Goal: Transaction & Acquisition: Purchase product/service

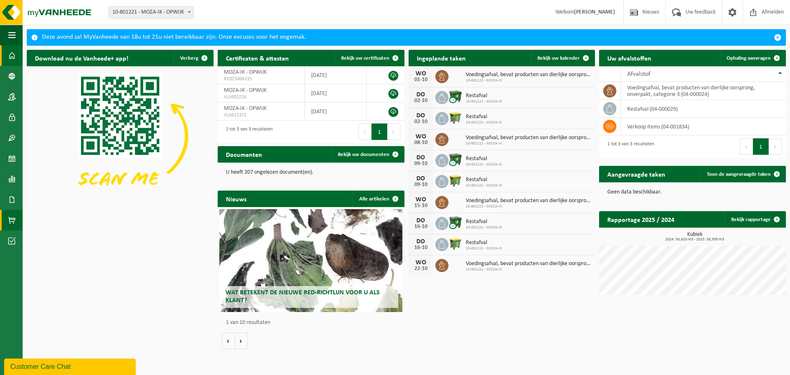
click at [11, 226] on span at bounding box center [11, 220] width 7 height 21
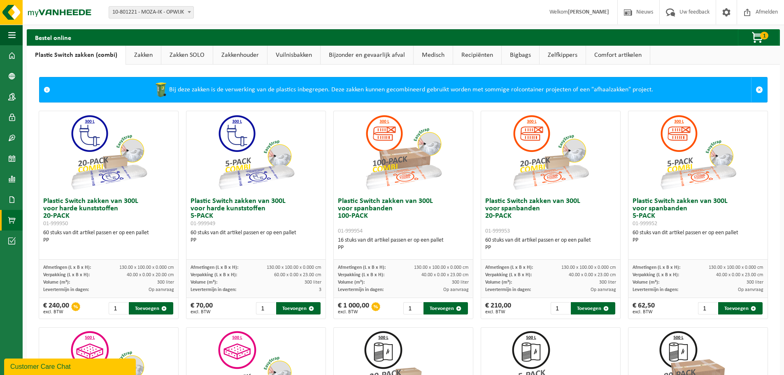
click at [154, 55] on link "Zakken" at bounding box center [143, 55] width 35 height 19
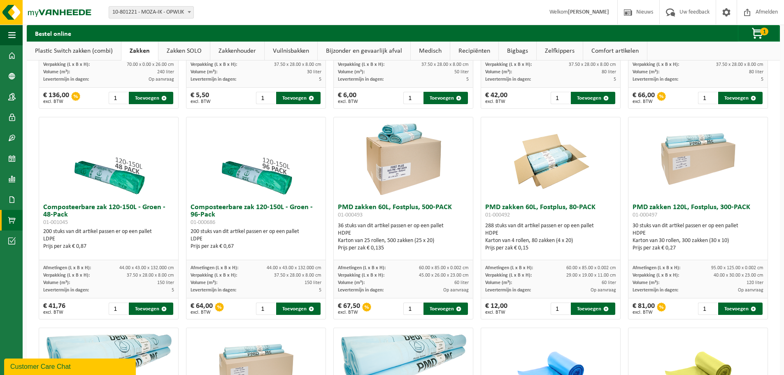
scroll to position [412, 0]
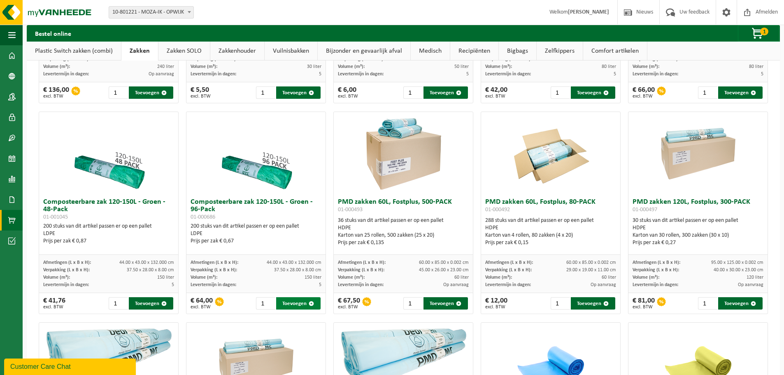
click at [291, 303] on button "Toevoegen" at bounding box center [298, 303] width 44 height 12
click at [755, 28] on span "button" at bounding box center [758, 34] width 41 height 16
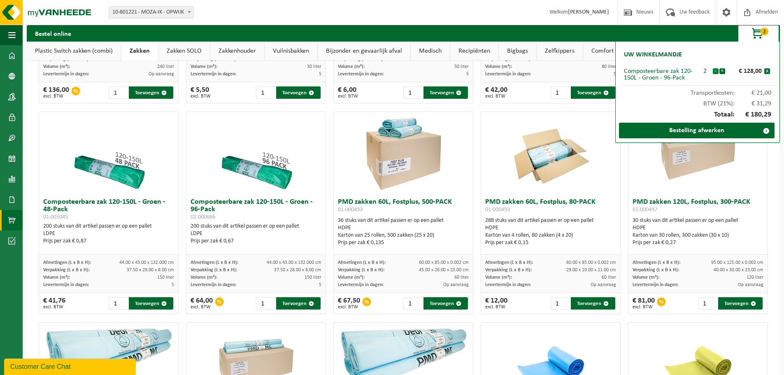
click at [715, 70] on button "-" at bounding box center [716, 71] width 6 height 6
